Goal: Transaction & Acquisition: Purchase product/service

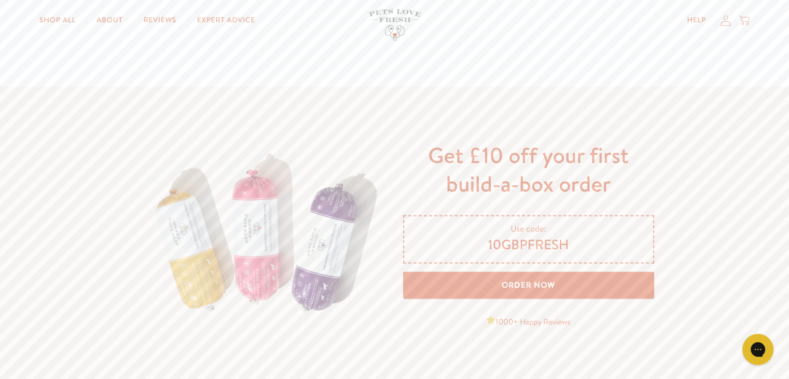
scroll to position [1586, 0]
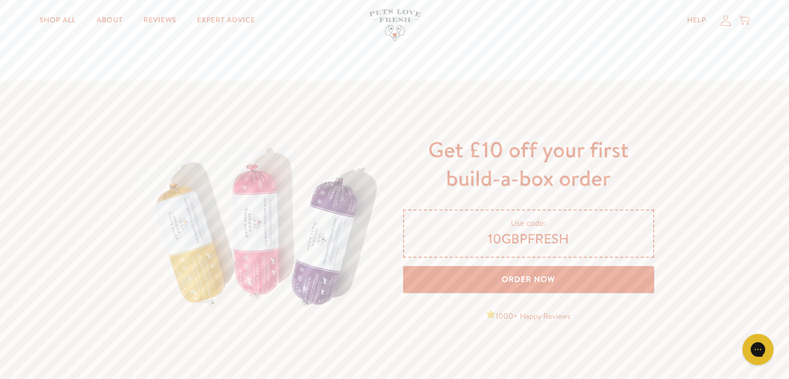
click at [490, 238] on span "10GBPFRESH" at bounding box center [529, 239] width 224 height 18
drag, startPoint x: 490, startPoint y: 238, endPoint x: 581, endPoint y: 240, distance: 91.4
click at [581, 240] on span "10GBPFRESH" at bounding box center [529, 239] width 224 height 18
copy div "10GBPFRESH Order Now"
click at [554, 245] on span "10GBPFRESH" at bounding box center [529, 239] width 224 height 18
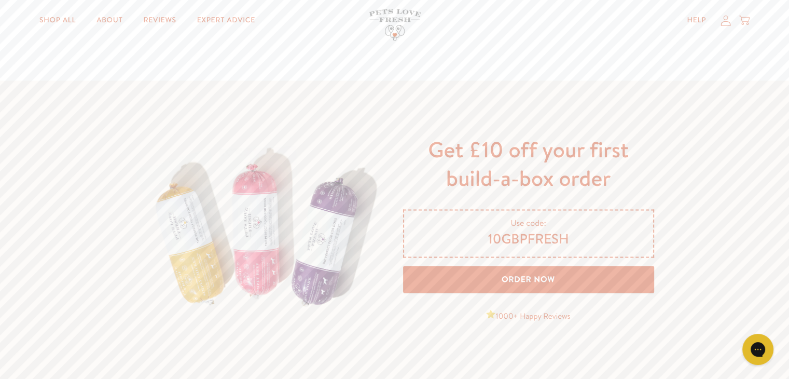
click at [527, 278] on link "Order Now" at bounding box center [528, 280] width 251 height 28
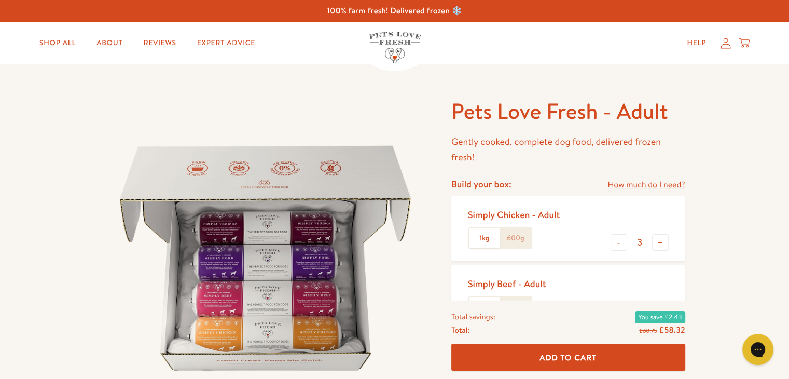
click at [579, 359] on span "Add To Cart" at bounding box center [568, 356] width 57 height 11
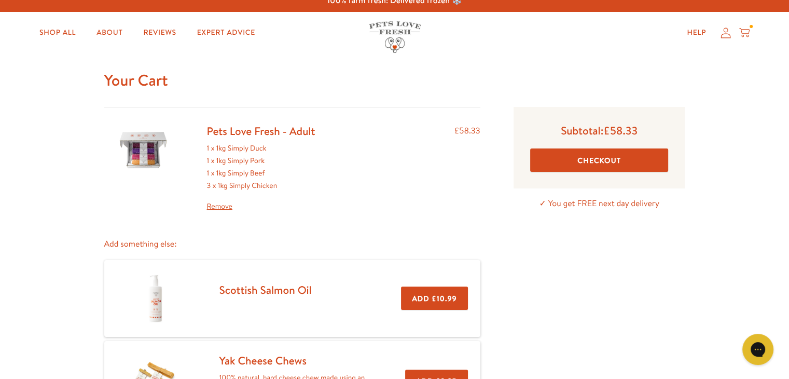
scroll to position [9, 0]
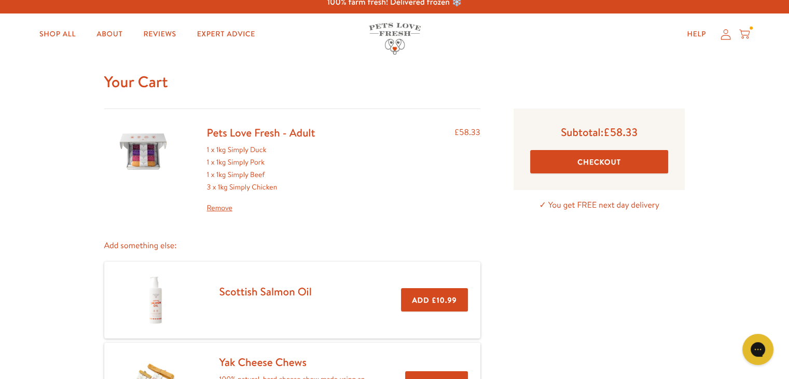
click at [591, 159] on button "Checkout" at bounding box center [599, 161] width 139 height 23
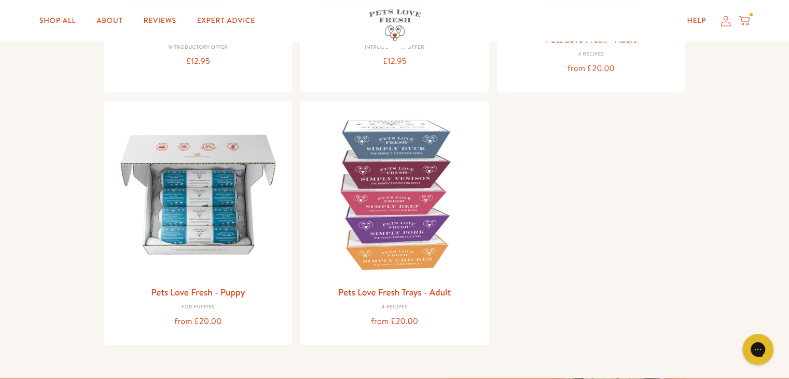
scroll to position [317, 0]
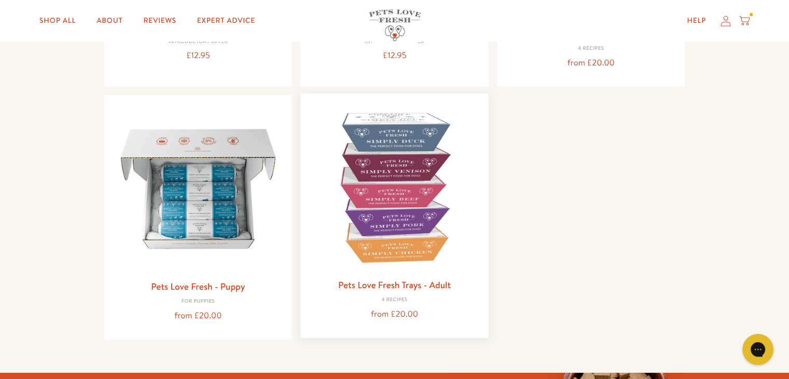
click at [411, 208] on img at bounding box center [395, 188] width 172 height 172
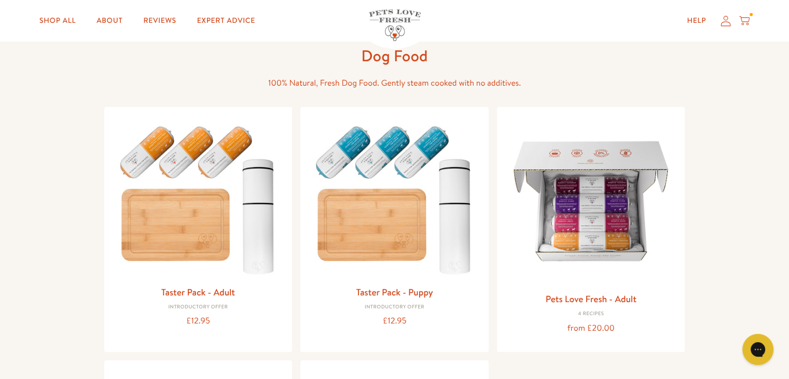
scroll to position [44, 0]
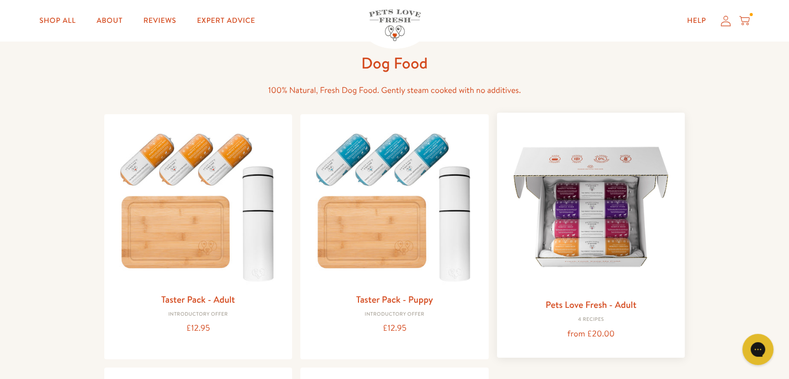
click at [607, 214] on img at bounding box center [592, 207] width 172 height 172
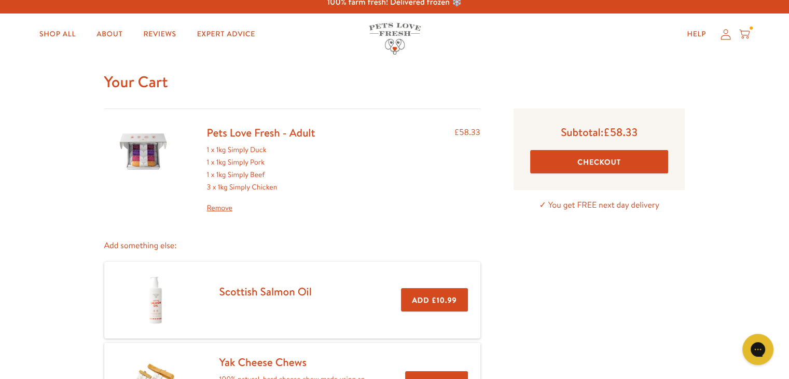
click at [612, 160] on button "Checkout" at bounding box center [599, 161] width 139 height 23
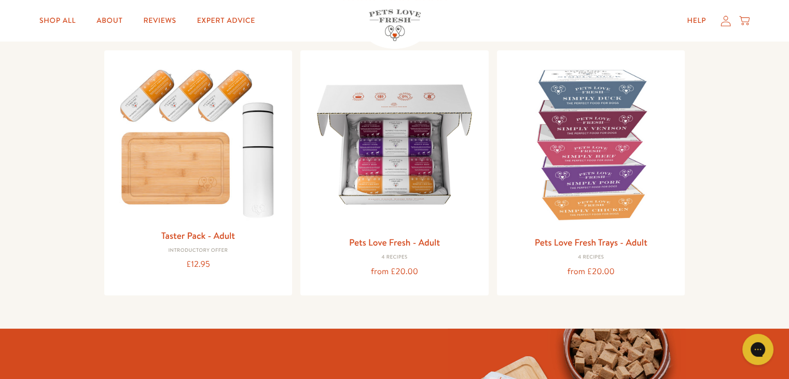
scroll to position [110, 0]
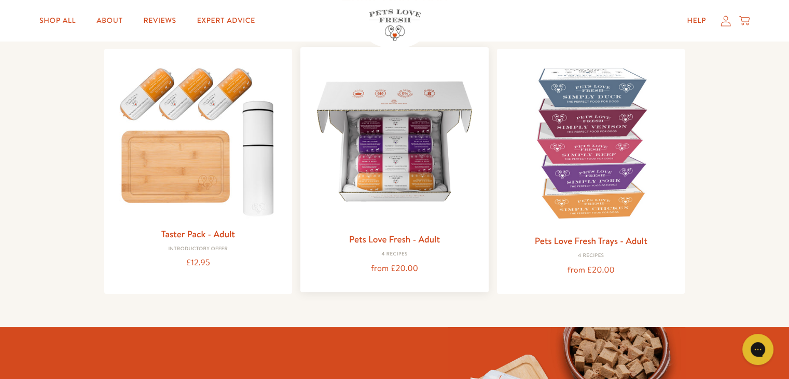
click at [375, 178] on img at bounding box center [395, 142] width 172 height 172
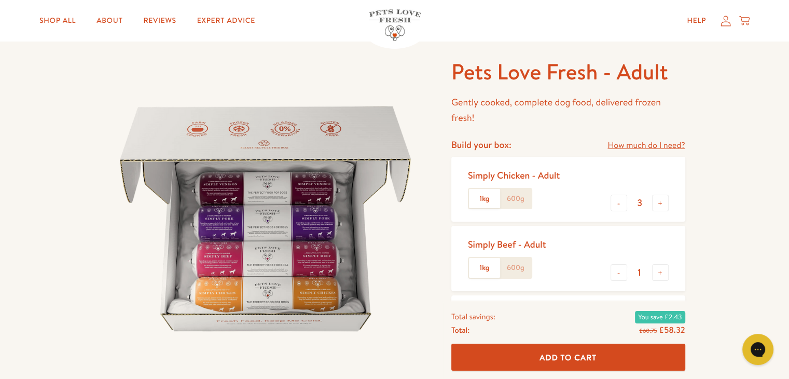
scroll to position [27, 0]
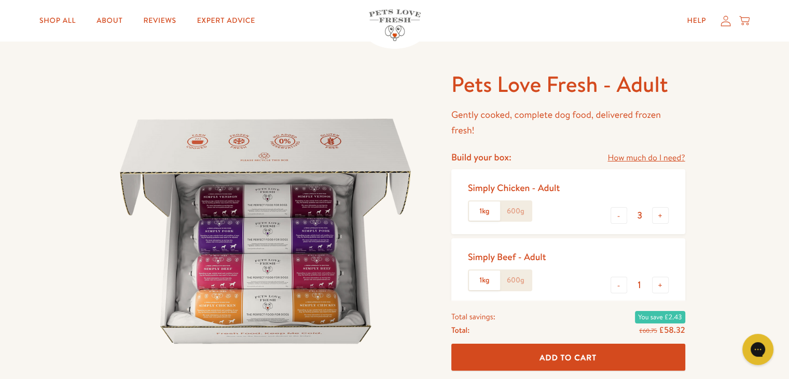
click at [513, 214] on label "600g" at bounding box center [515, 211] width 31 height 20
click at [0, 0] on input "600g" at bounding box center [0, 0] width 0 height 0
click at [518, 282] on label "600g" at bounding box center [515, 280] width 31 height 20
click at [0, 0] on input "600g" at bounding box center [0, 0] width 0 height 0
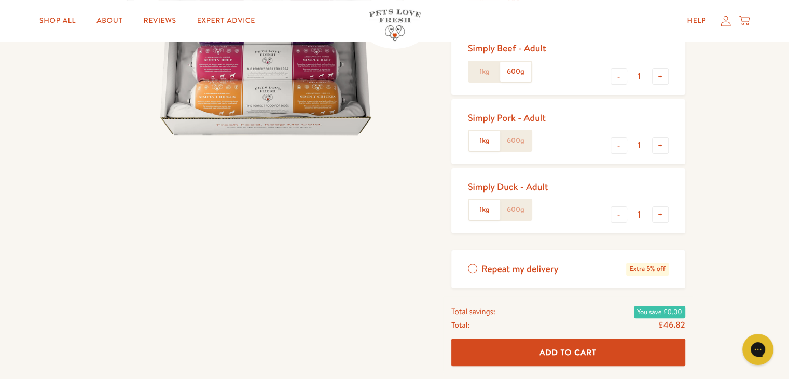
scroll to position [239, 0]
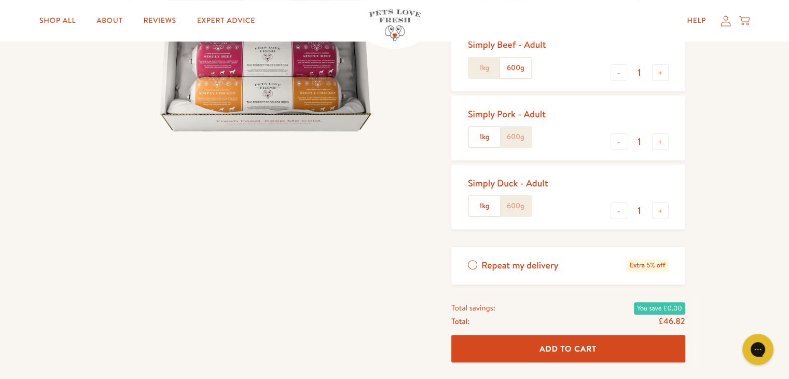
click at [520, 140] on label "600g" at bounding box center [515, 137] width 31 height 20
click at [0, 0] on input "600g" at bounding box center [0, 0] width 0 height 0
click at [521, 210] on label "600g" at bounding box center [515, 206] width 31 height 20
click at [0, 0] on input "600g" at bounding box center [0, 0] width 0 height 0
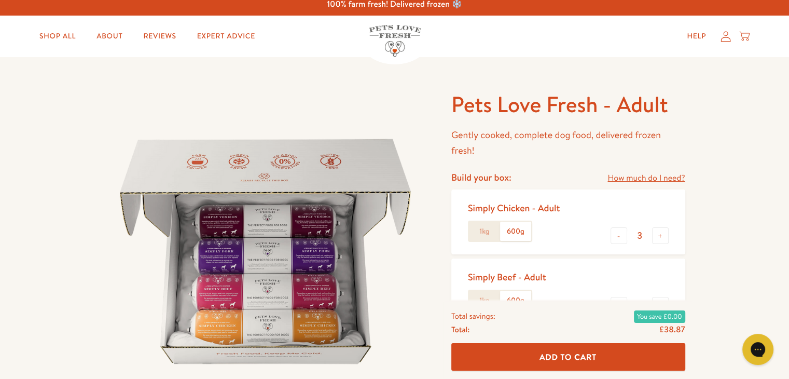
scroll to position [11, 0]
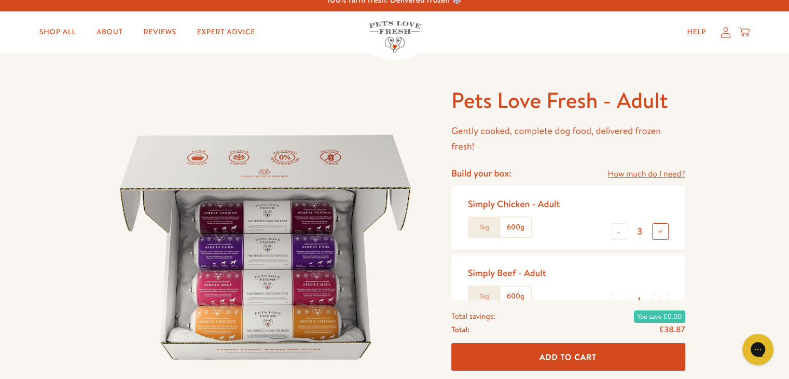
click at [664, 230] on button "+" at bounding box center [660, 231] width 17 height 17
type input "6"
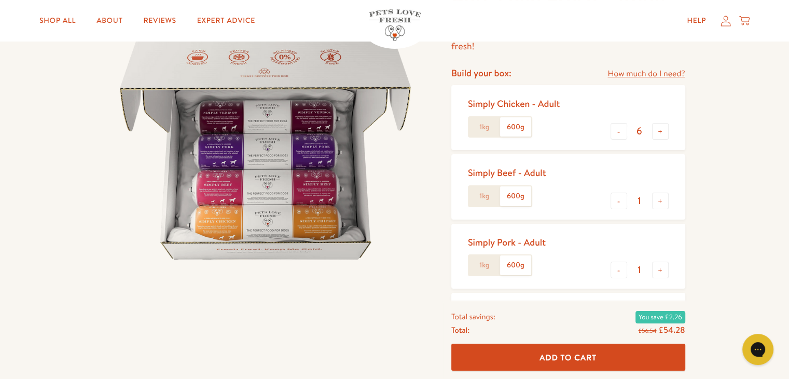
scroll to position [115, 0]
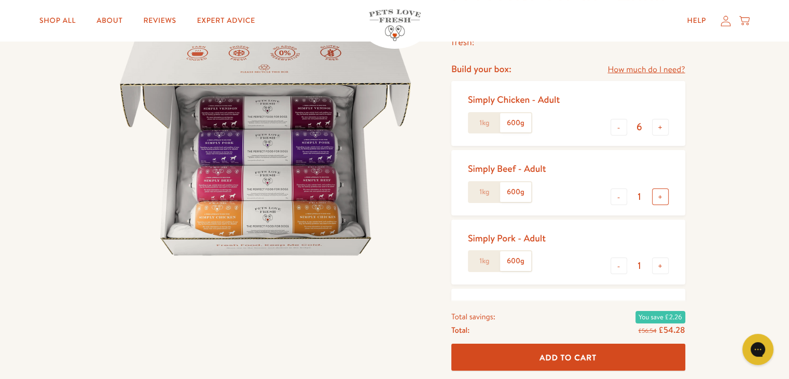
click at [661, 196] on button "+" at bounding box center [660, 196] width 17 height 17
type input "2"
click at [658, 266] on button "+" at bounding box center [660, 265] width 17 height 17
type input "2"
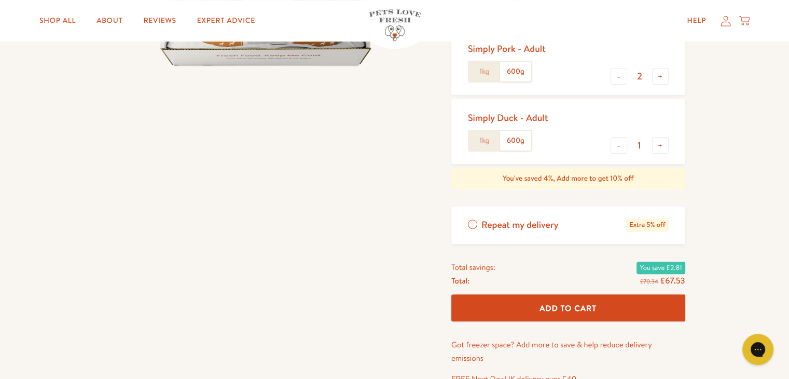
scroll to position [317, 0]
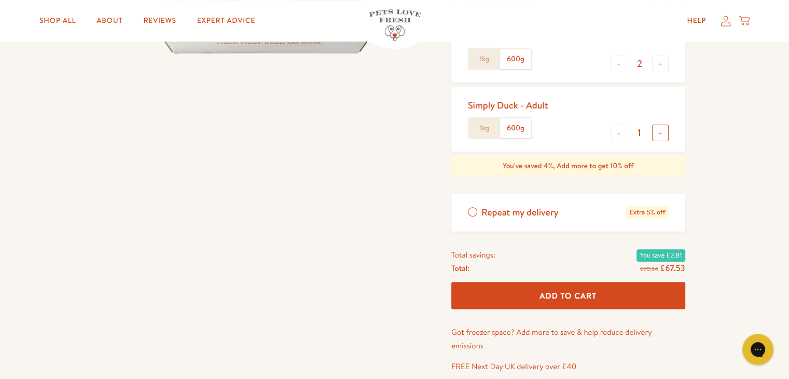
click at [659, 138] on button "+" at bounding box center [660, 133] width 17 height 17
type input "2"
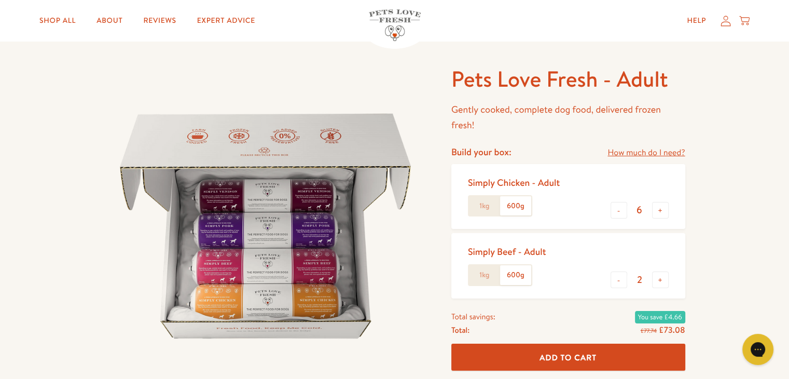
scroll to position [0, 0]
